Goal: Check status: Check status

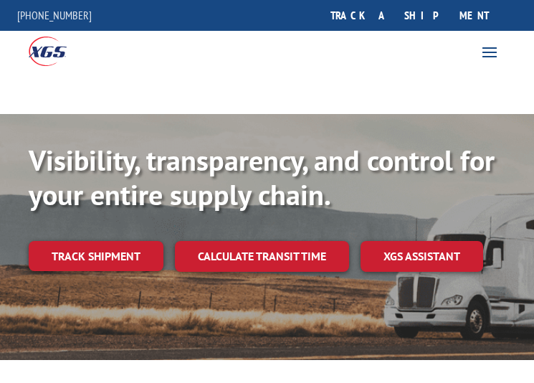
drag, startPoint x: 0, startPoint y: 0, endPoint x: 435, endPoint y: 24, distance: 436.1
click at [435, 20] on link "track a shipment" at bounding box center [410, 15] width 180 height 31
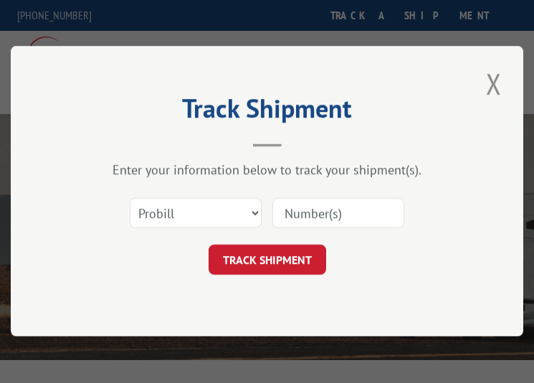
click at [339, 208] on input at bounding box center [339, 214] width 132 height 30
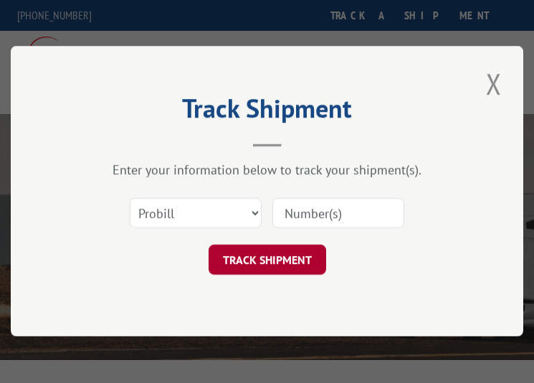
paste input "17103559"
type input "17103559"
click at [291, 255] on button "TRACK SHIPMENT" at bounding box center [268, 260] width 118 height 30
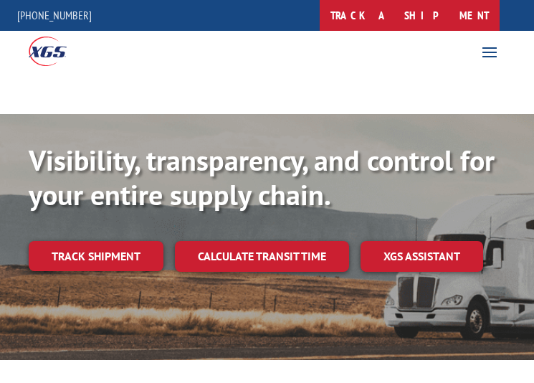
click at [483, 7] on link "track a shipment" at bounding box center [410, 15] width 180 height 31
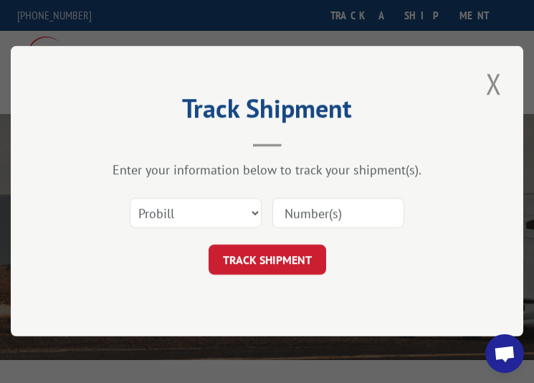
drag, startPoint x: 344, startPoint y: 225, endPoint x: 342, endPoint y: 215, distance: 9.4
click at [344, 225] on input at bounding box center [339, 214] width 132 height 30
paste input "17534289"
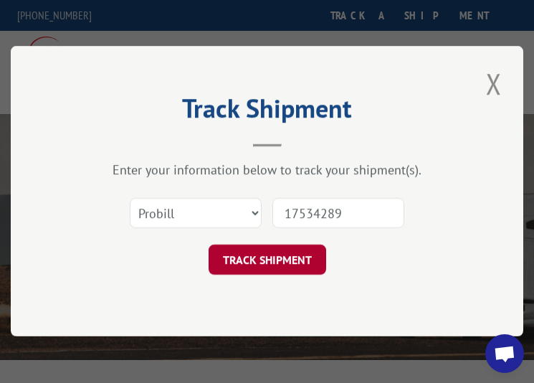
type input "17534289"
drag, startPoint x: 258, startPoint y: 262, endPoint x: 229, endPoint y: 254, distance: 30.4
click at [258, 261] on button "TRACK SHIPMENT" at bounding box center [268, 260] width 118 height 30
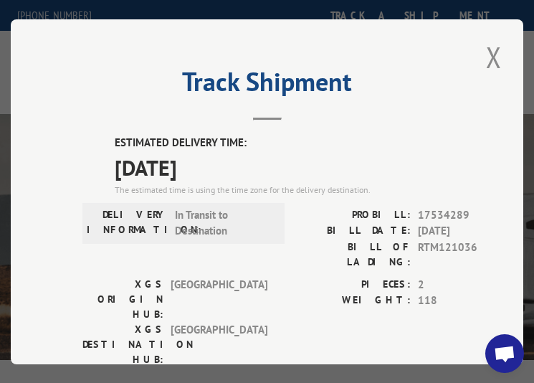
scroll to position [72, 0]
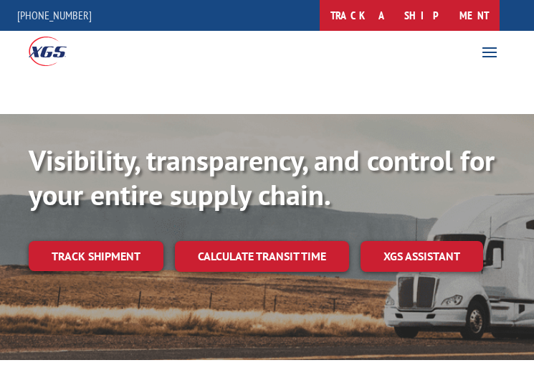
drag, startPoint x: 440, startPoint y: 33, endPoint x: 461, endPoint y: 10, distance: 30.5
click at [441, 31] on div "For Mills For Retailers Services Advantages Resources About For Mills For Retai…" at bounding box center [267, 50] width 534 height 39
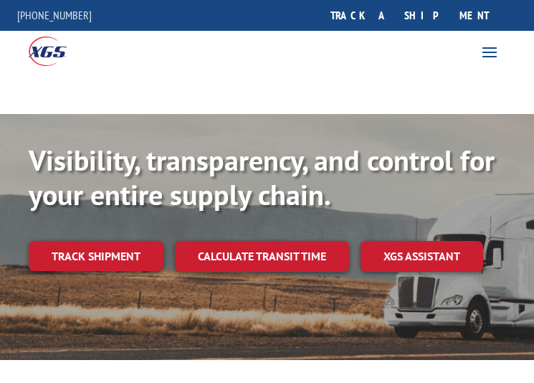
drag, startPoint x: 461, startPoint y: 10, endPoint x: 395, endPoint y: 141, distance: 146.9
click at [461, 11] on link "track a shipment" at bounding box center [410, 15] width 180 height 31
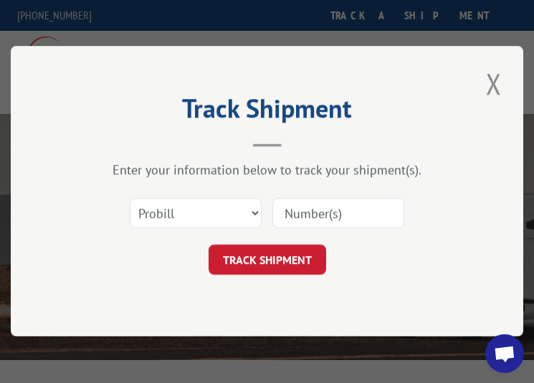
drag, startPoint x: 320, startPoint y: 215, endPoint x: 304, endPoint y: 233, distance: 23.9
click at [320, 215] on input at bounding box center [339, 214] width 132 height 30
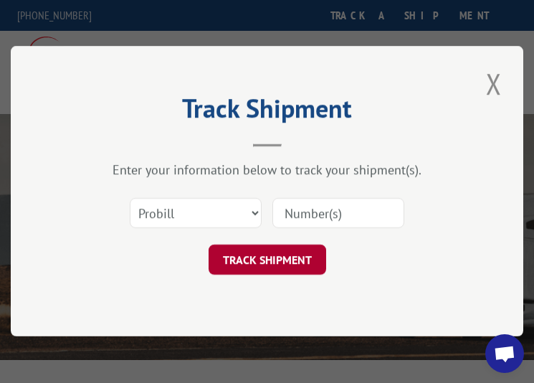
click at [285, 261] on button "TRACK SHIPMENT" at bounding box center [268, 260] width 118 height 30
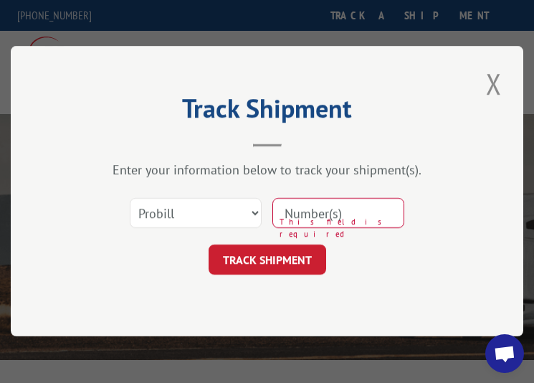
paste input "17512137"
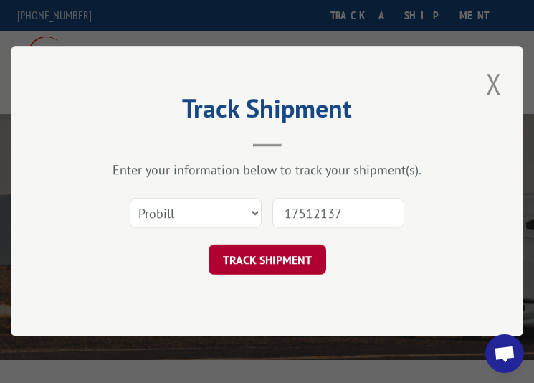
type input "17512137"
click at [282, 260] on button "TRACK SHIPMENT" at bounding box center [268, 260] width 118 height 30
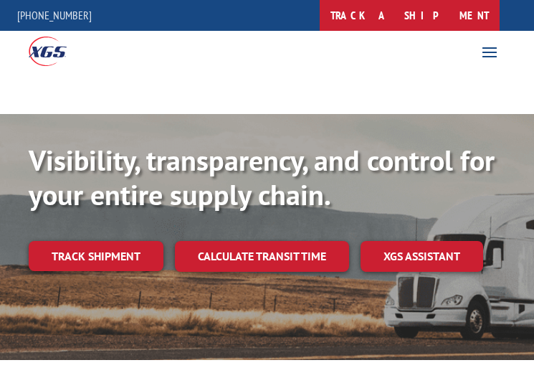
click at [466, 18] on link "track a shipment" at bounding box center [410, 15] width 180 height 31
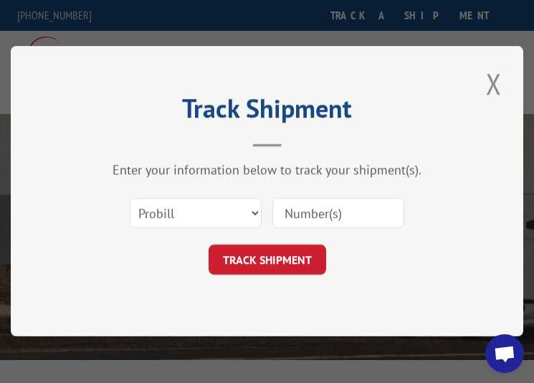
click at [326, 212] on input at bounding box center [339, 214] width 132 height 30
paste input "17401598"
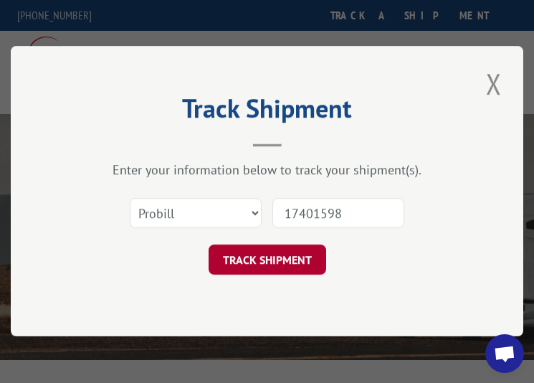
type input "17401598"
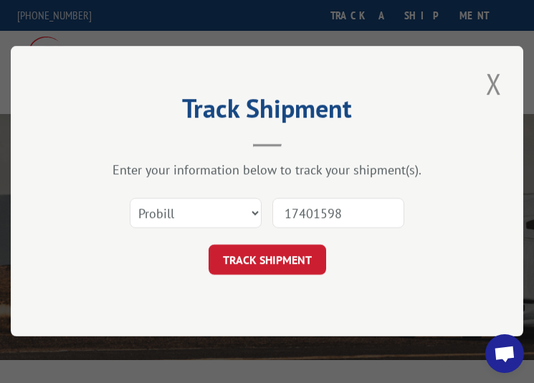
drag, startPoint x: 291, startPoint y: 248, endPoint x: 314, endPoint y: 277, distance: 36.7
click at [291, 250] on button "TRACK SHIPMENT" at bounding box center [268, 260] width 118 height 30
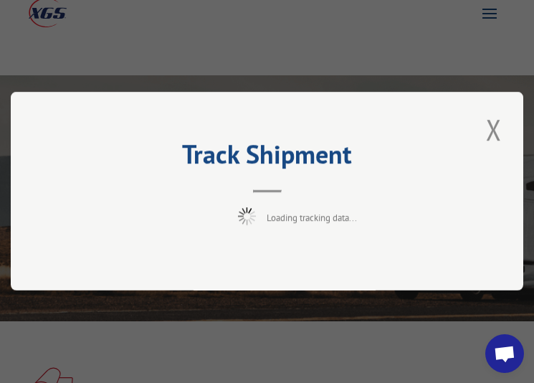
scroll to position [72, 0]
